Goal: Find contact information: Find contact information

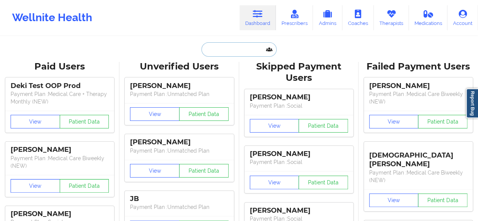
click at [238, 54] on input "text" at bounding box center [238, 49] width 75 height 14
paste input "[PERSON_NAME]"
type input "[PERSON_NAME]"
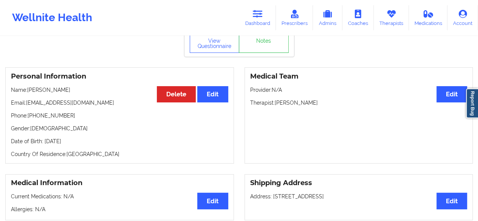
scroll to position [41, 0]
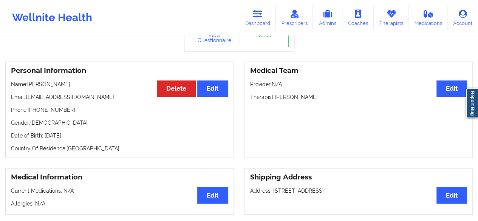
drag, startPoint x: 276, startPoint y: 101, endPoint x: 315, endPoint y: 100, distance: 39.3
click at [315, 100] on p "Therapist: [PERSON_NAME]" at bounding box center [358, 97] width 217 height 8
copy p "[PERSON_NAME]"
click at [263, 18] on icon at bounding box center [258, 14] width 10 height 8
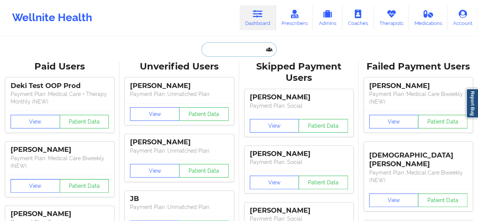
click at [225, 49] on input "text" at bounding box center [238, 49] width 75 height 14
paste input "[PERSON_NAME] (insurance)"
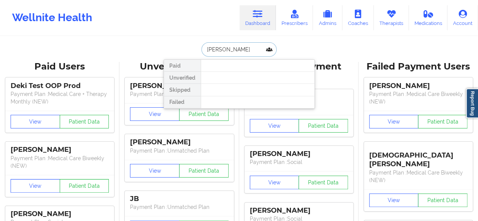
type input "[PERSON_NAME]"
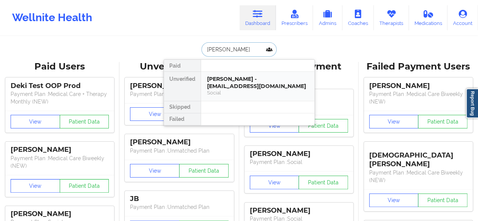
click at [231, 72] on div "[PERSON_NAME] - [EMAIL_ADDRESS][DOMAIN_NAME] Social" at bounding box center [257, 86] width 113 height 29
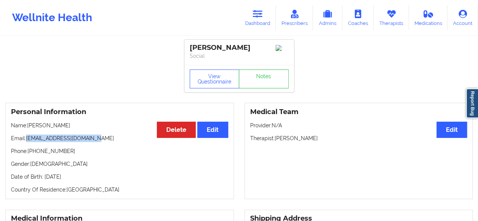
drag, startPoint x: 26, startPoint y: 140, endPoint x: 119, endPoint y: 139, distance: 92.2
click at [119, 139] on p "Email: [EMAIL_ADDRESS][DOMAIN_NAME]" at bounding box center [119, 138] width 217 height 8
copy p "[EMAIL_ADDRESS][DOMAIN_NAME]"
